Goal: Task Accomplishment & Management: Manage account settings

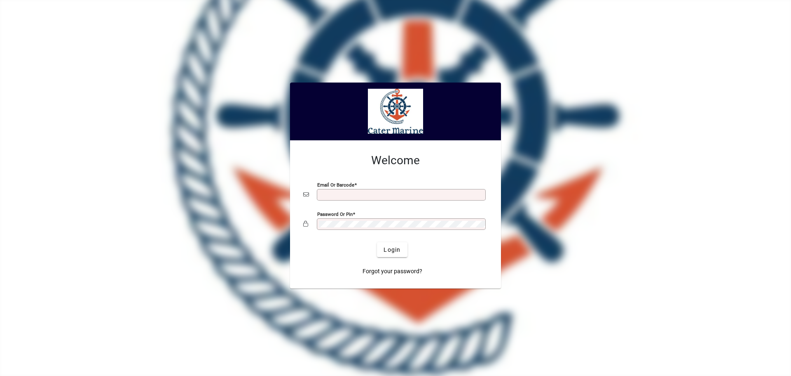
click at [360, 197] on input "Email or Barcode" at bounding box center [402, 194] width 167 height 7
type input "**********"
click at [377, 242] on button "Login" at bounding box center [392, 249] width 30 height 15
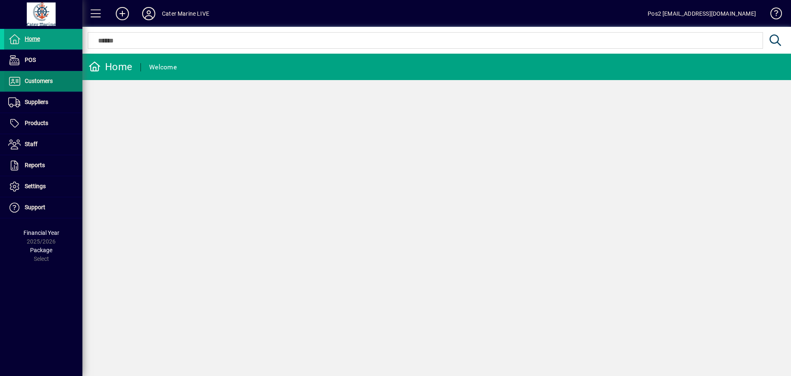
click at [59, 83] on span at bounding box center [43, 81] width 78 height 20
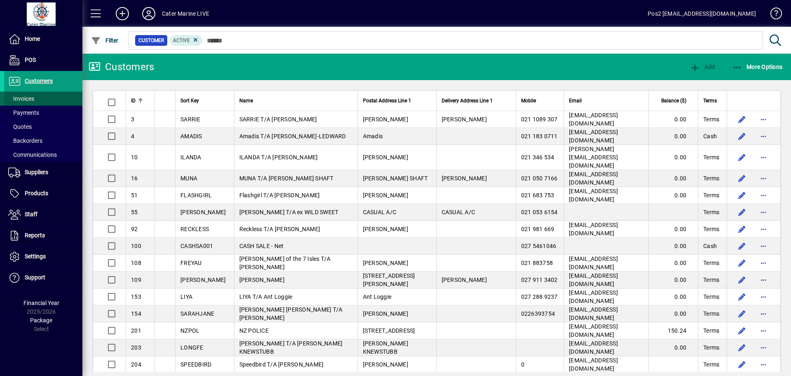
click at [42, 102] on span at bounding box center [43, 99] width 78 height 20
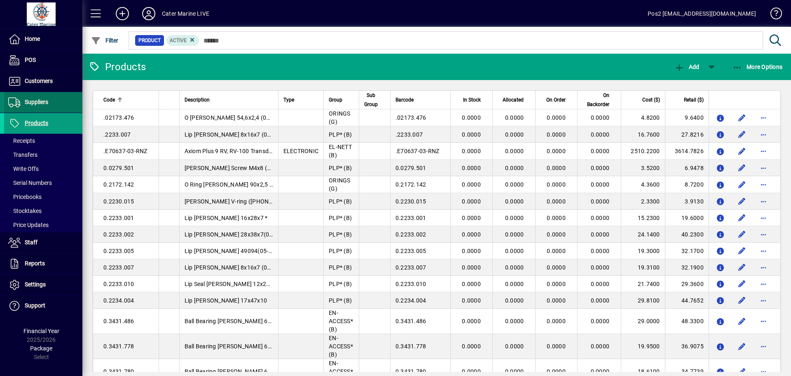
click at [38, 99] on span "Suppliers" at bounding box center [36, 102] width 23 height 7
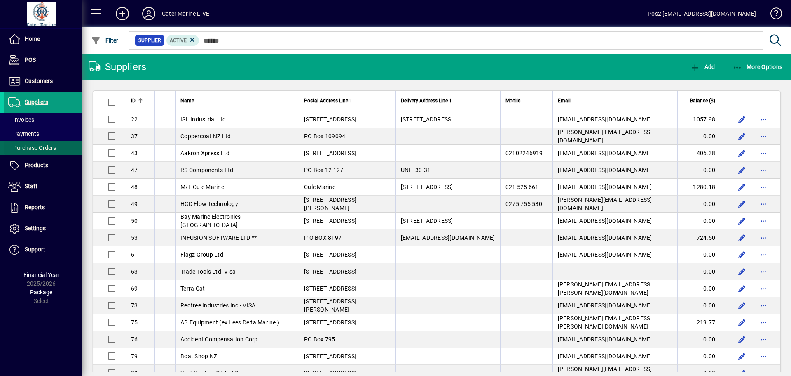
click at [39, 144] on span "Purchase Orders" at bounding box center [32, 147] width 48 height 7
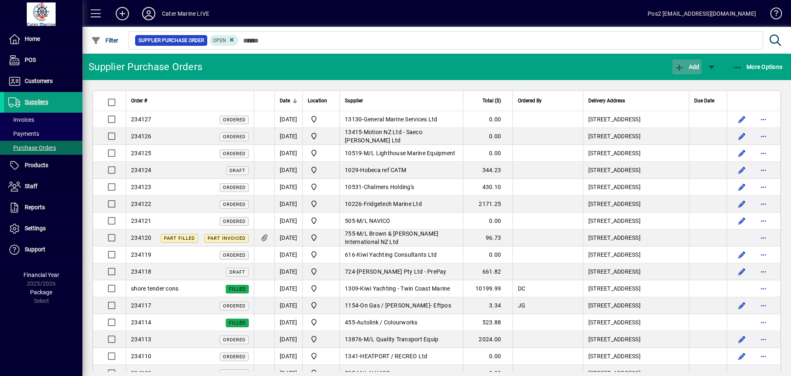
click at [689, 68] on span "Add" at bounding box center [687, 66] width 25 height 7
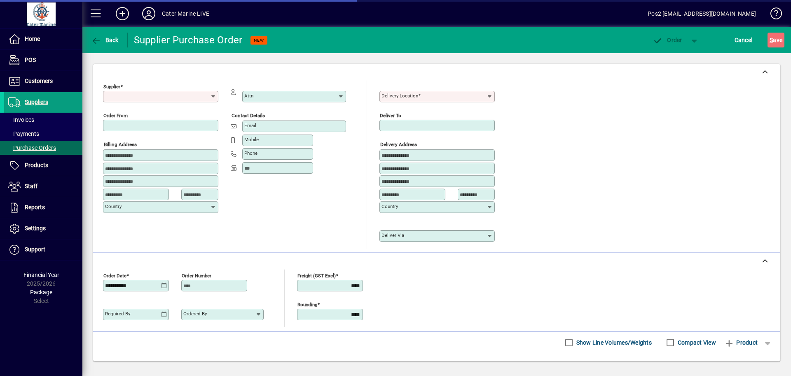
click at [163, 94] on input "Supplier" at bounding box center [157, 96] width 105 height 7
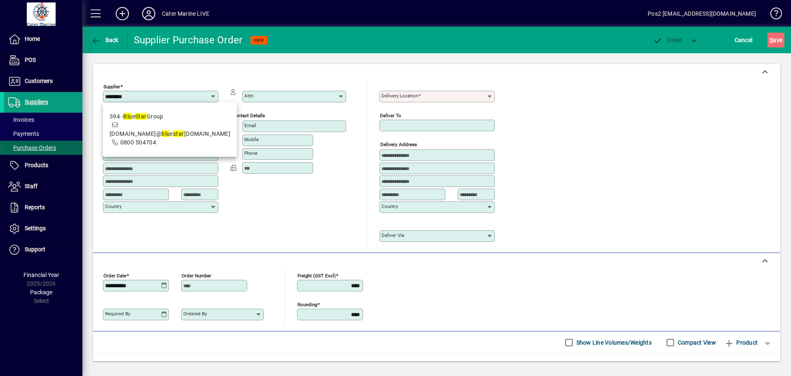
type input "********"
click at [31, 147] on span "Purchase Orders" at bounding box center [32, 147] width 48 height 7
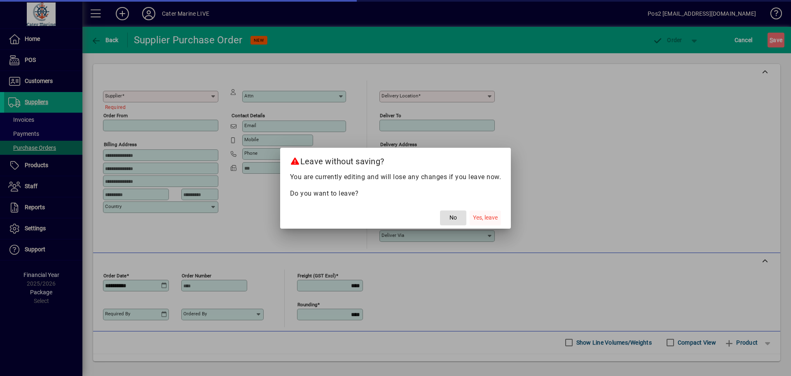
click at [485, 217] on span "Yes, leave" at bounding box center [485, 217] width 25 height 9
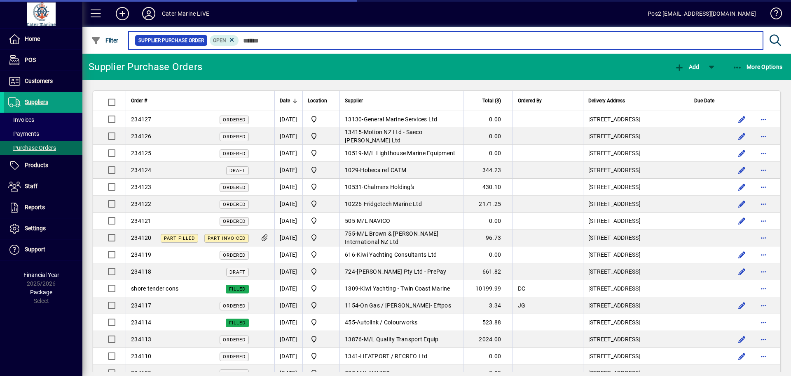
click at [295, 39] on input "text" at bounding box center [498, 41] width 518 height 12
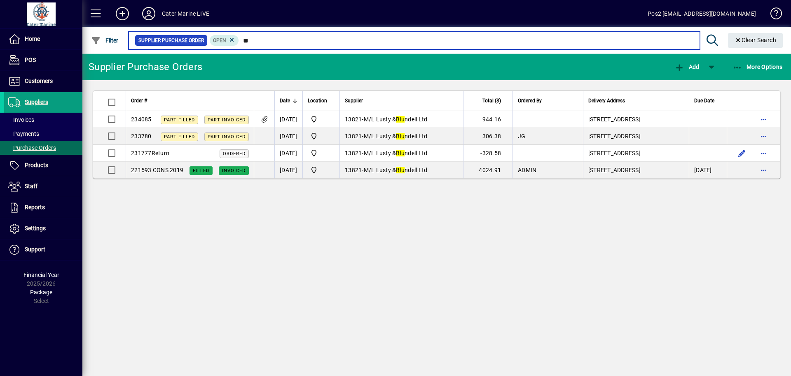
type input "*"
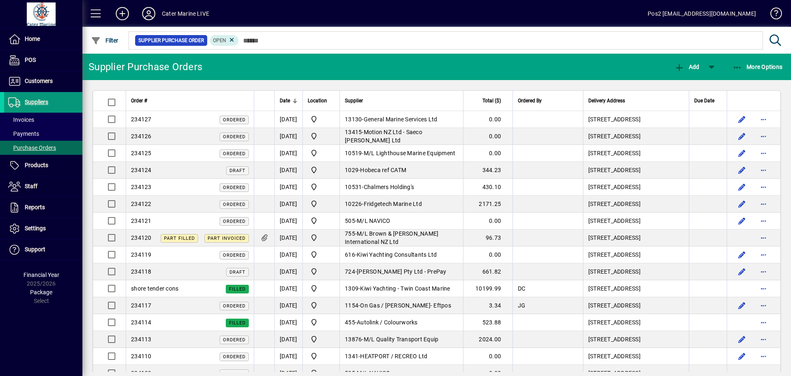
click at [44, 101] on span "Suppliers" at bounding box center [36, 102] width 23 height 7
